Goal: Information Seeking & Learning: Learn about a topic

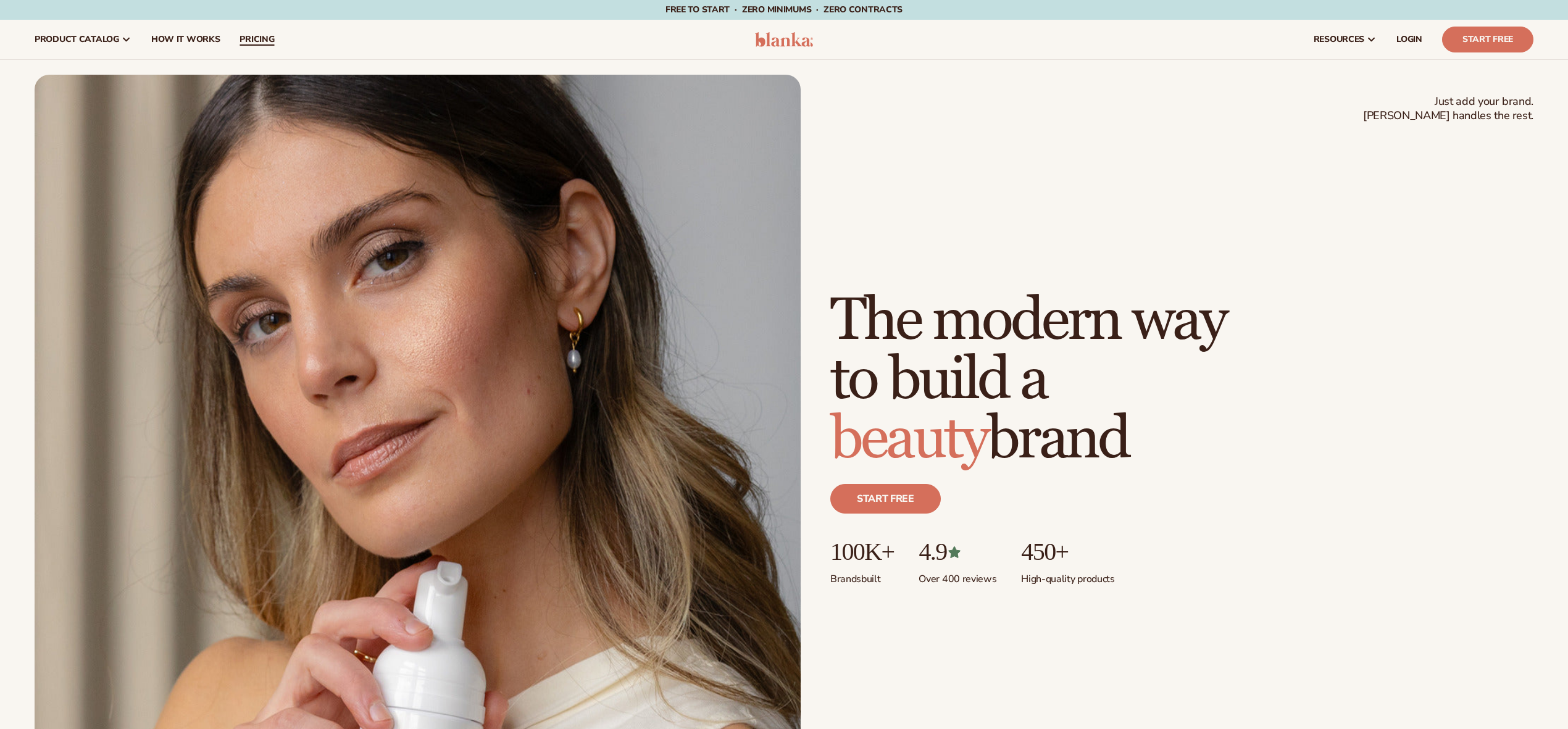
click at [263, 34] on span "pricing" at bounding box center [257, 39] width 34 height 10
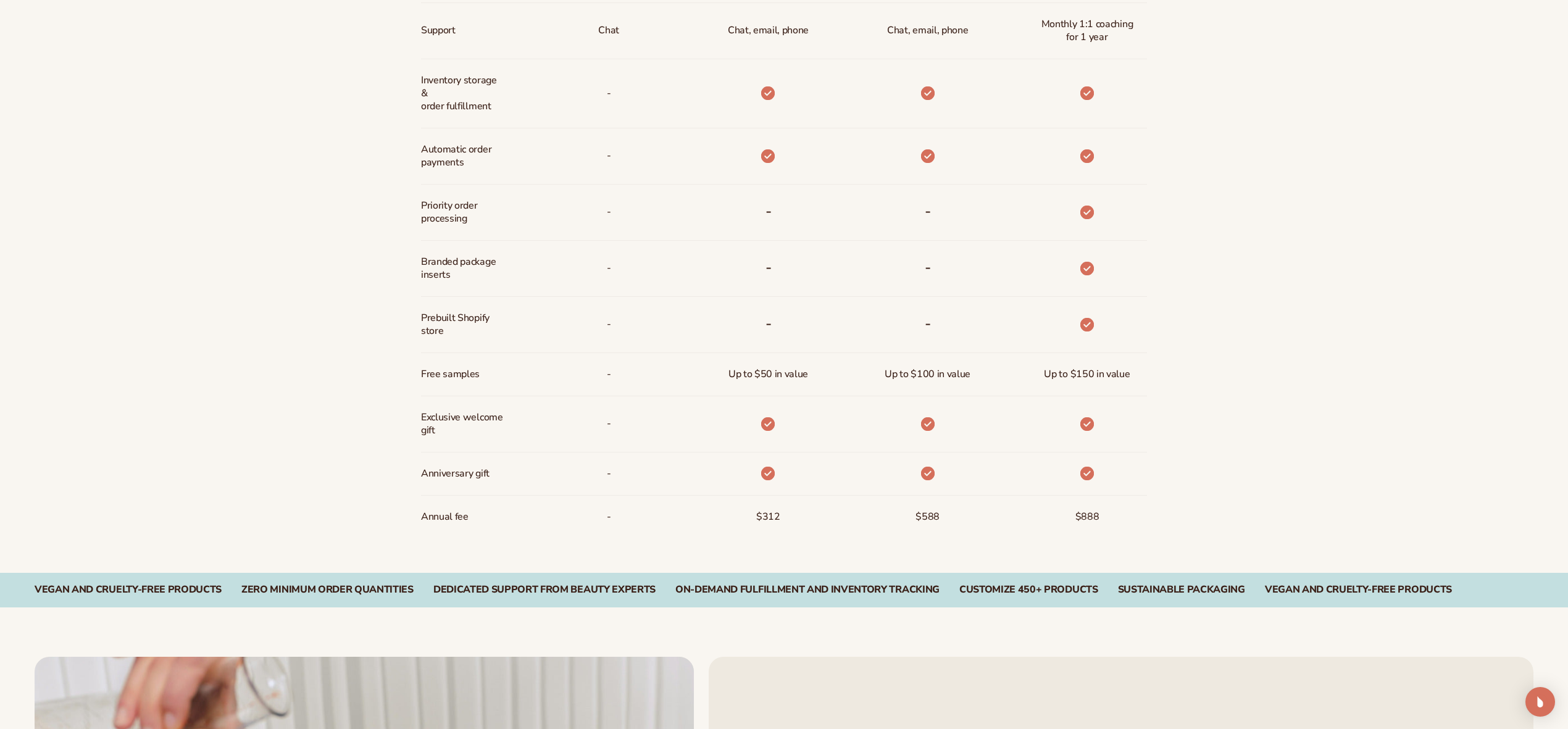
scroll to position [981, 0]
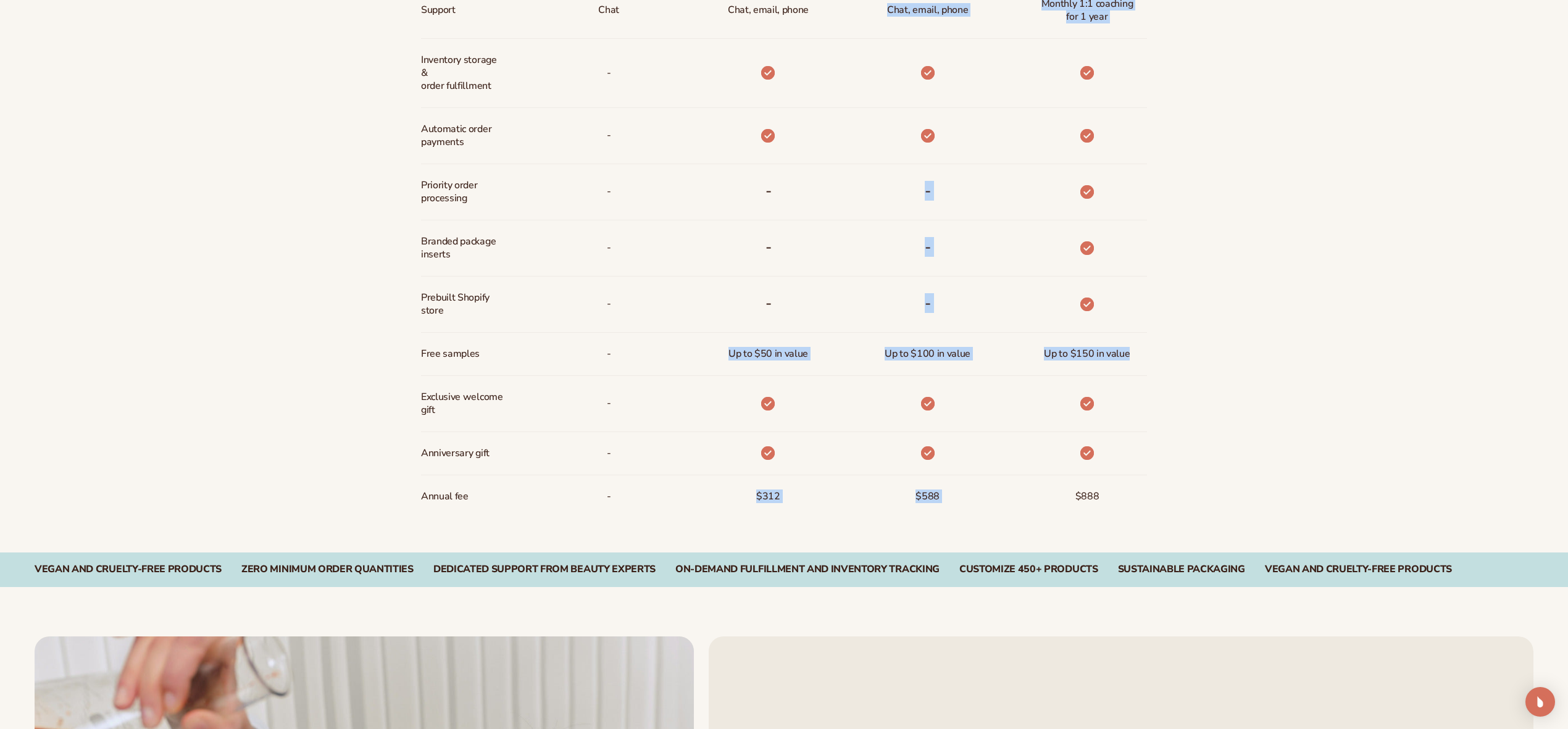
drag, startPoint x: 732, startPoint y: 352, endPoint x: 1107, endPoint y: 359, distance: 375.1
click at [1086, 365] on div "Discounts Support Inventory storage &   order fulfillment Automatic order payme…" at bounding box center [784, 150] width 726 height 734
click at [1130, 355] on div "Up to $150 in value" at bounding box center [1086, 354] width 105 height 42
click at [1094, 350] on span "Up to $150 in value" at bounding box center [1086, 354] width 86 height 23
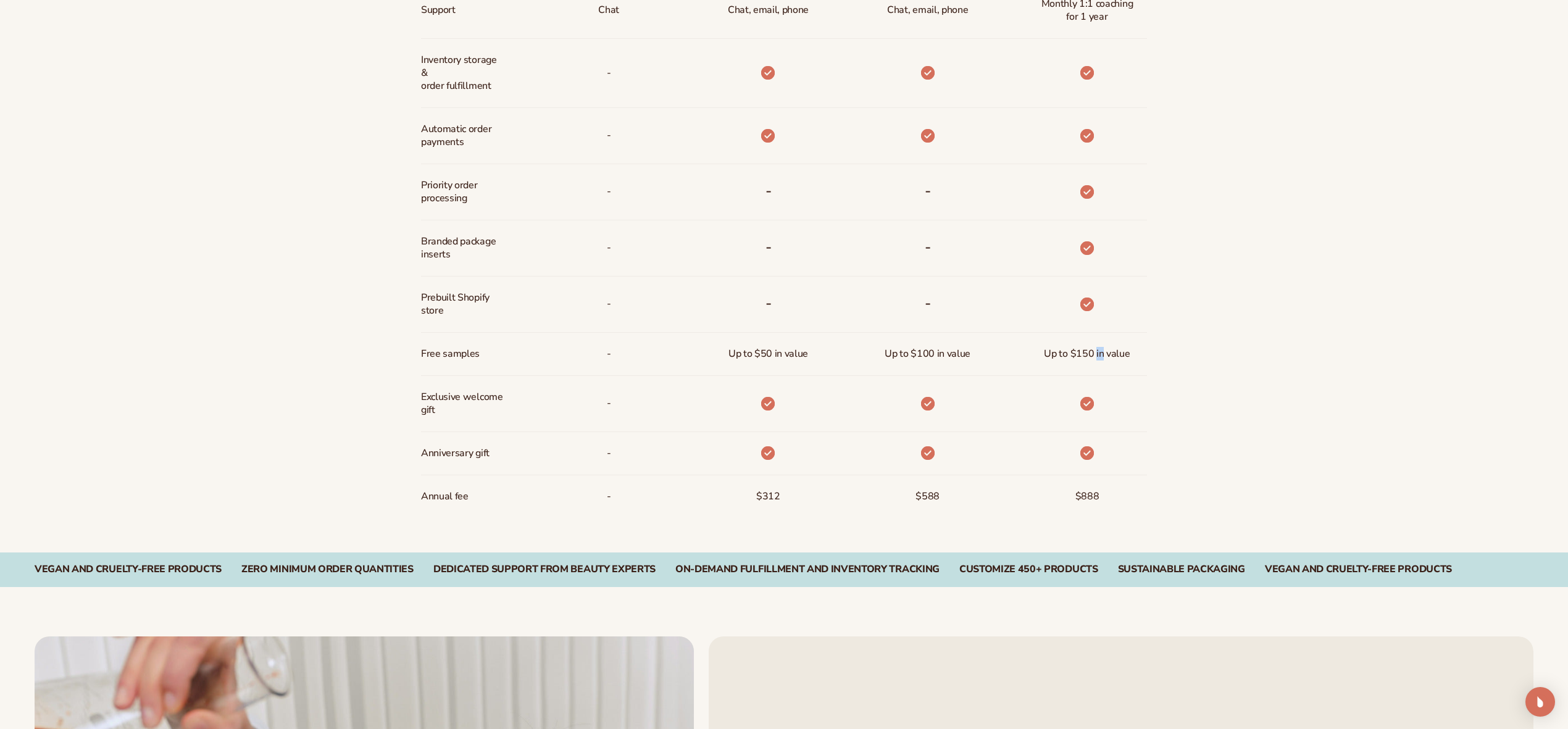
click at [1094, 350] on span "Up to $150 in value" at bounding box center [1086, 354] width 86 height 23
click at [917, 350] on span "Up to $100 in value" at bounding box center [928, 354] width 86 height 23
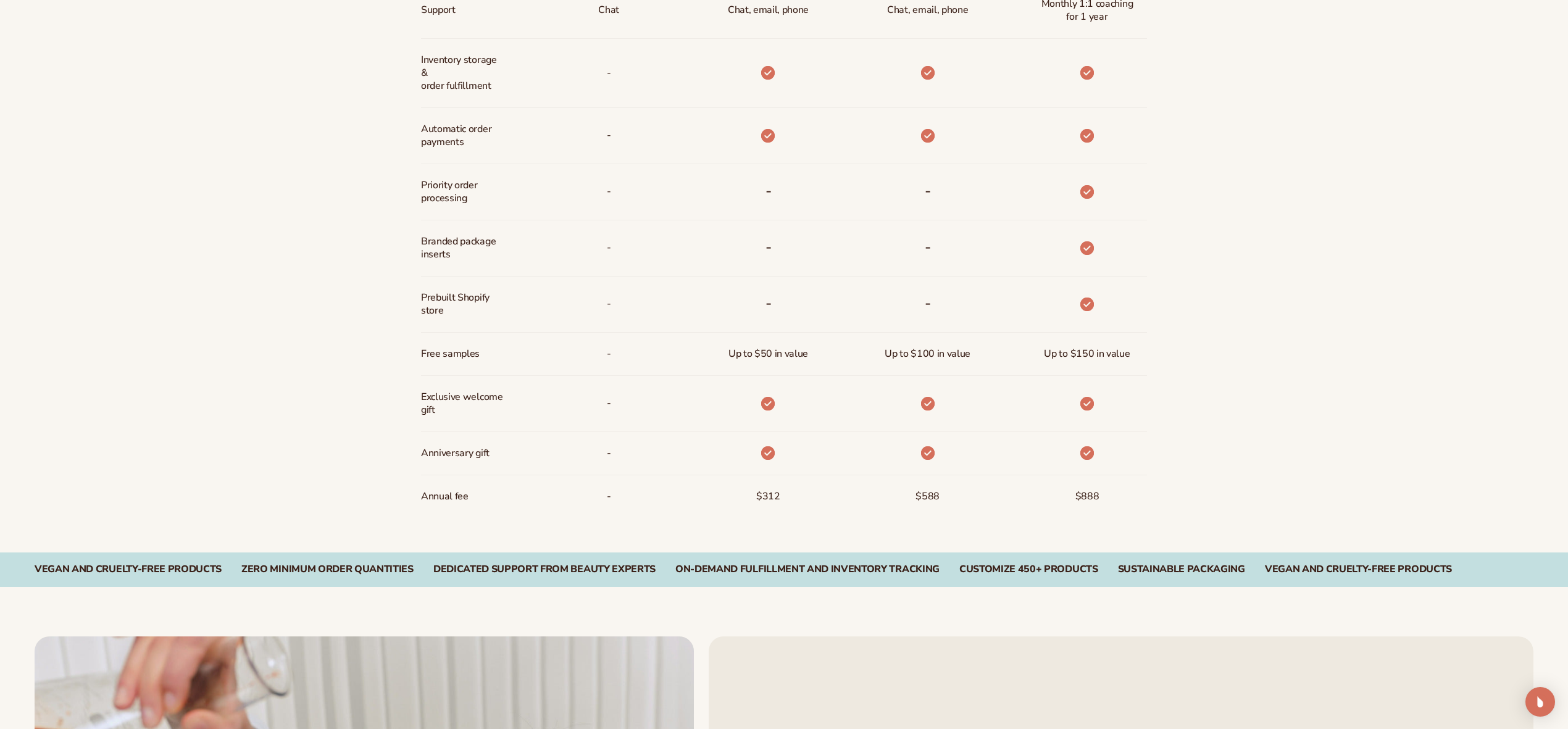
click at [784, 348] on span "Up to $50 in value" at bounding box center [768, 354] width 79 height 23
click at [765, 351] on span "Up to $50 in value" at bounding box center [768, 354] width 79 height 23
drag, startPoint x: 778, startPoint y: 351, endPoint x: 755, endPoint y: 352, distance: 23.0
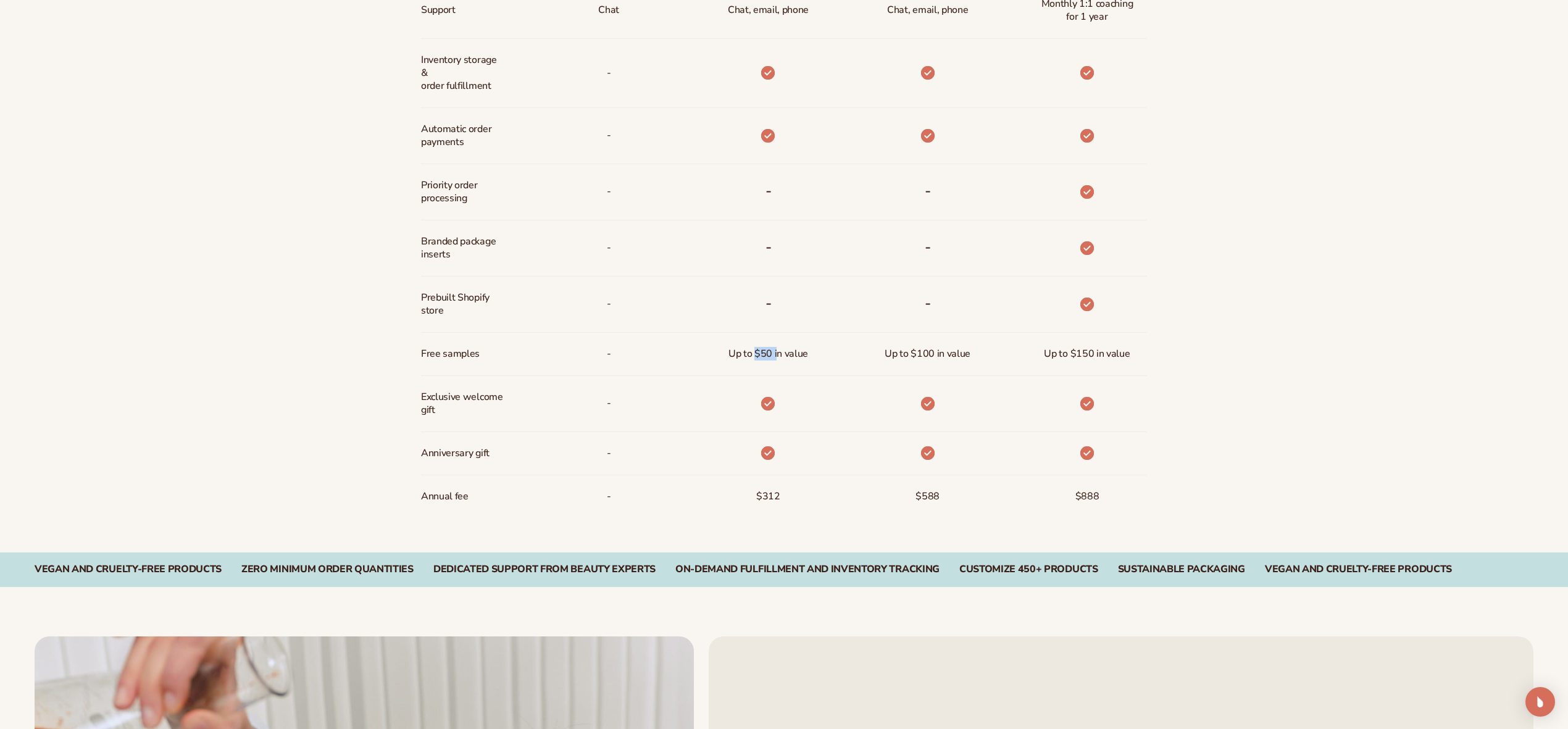
click at [755, 352] on span "Up to $50 in value" at bounding box center [768, 354] width 79 height 23
click at [784, 352] on span "Up to $50 in value" at bounding box center [768, 354] width 79 height 23
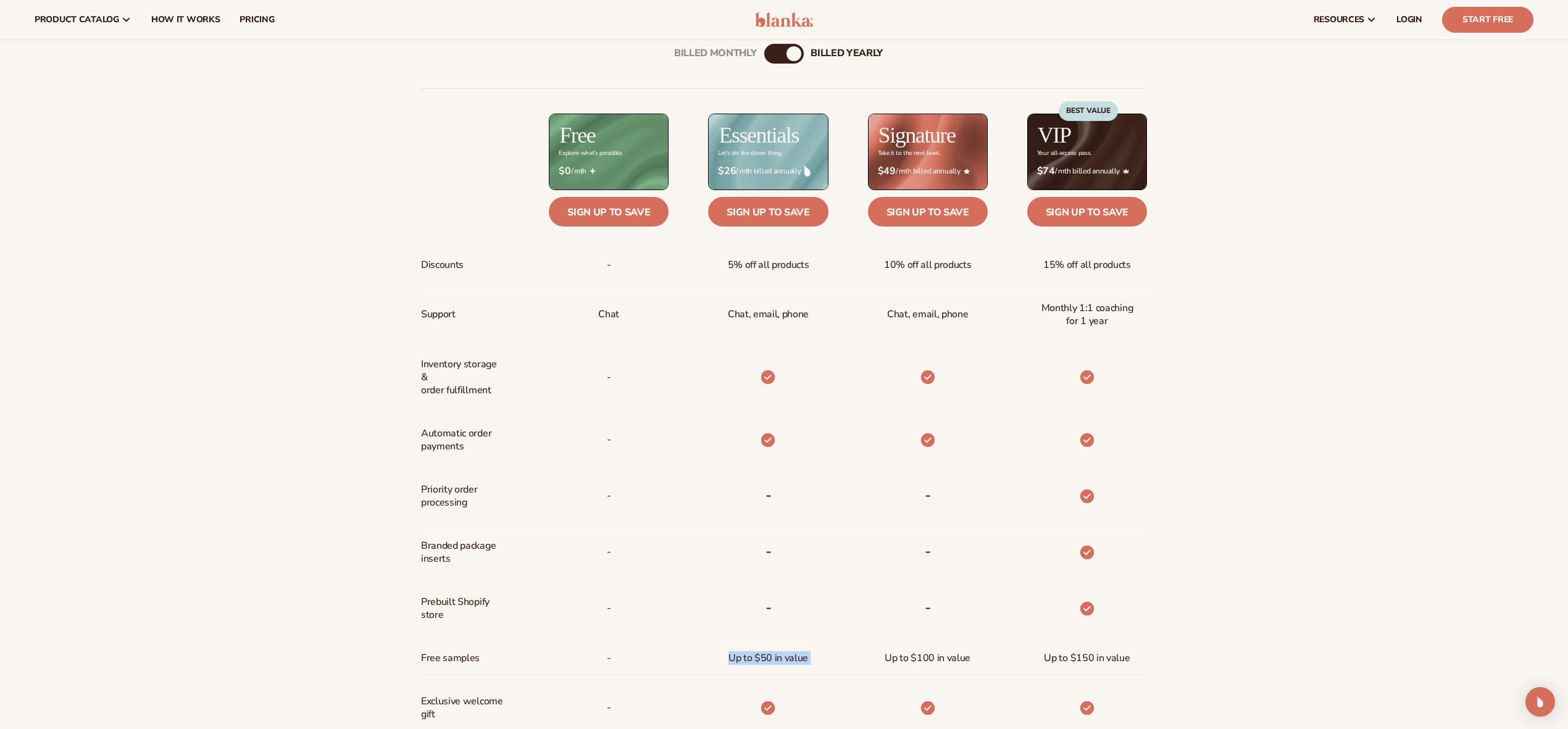
scroll to position [534, 0]
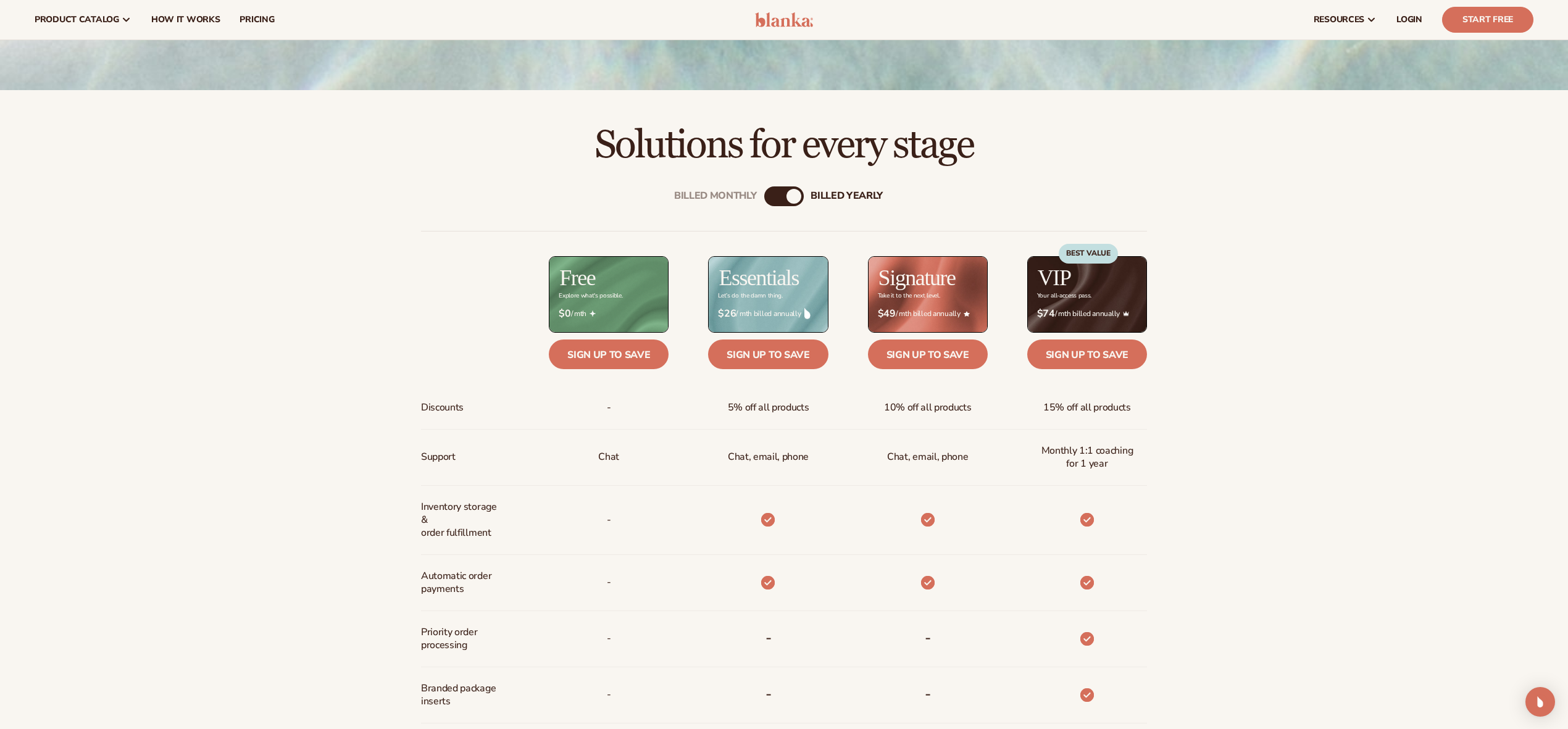
click at [785, 191] on div "Billed Monthly billed Yearly" at bounding box center [783, 196] width 39 height 20
click at [771, 197] on div "Billed Monthly" at bounding box center [771, 195] width 14 height 14
